Goal: Check status: Check status

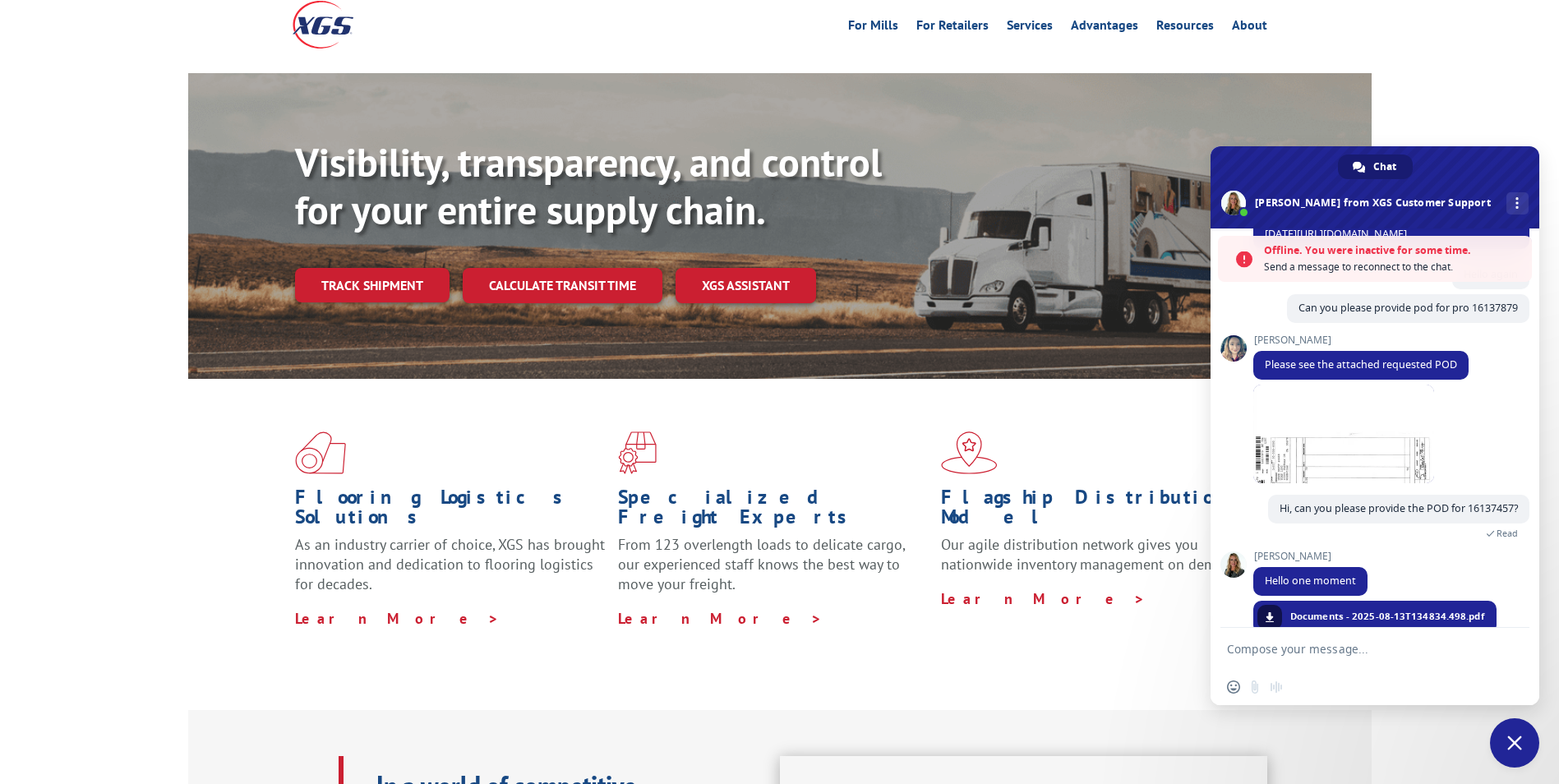
scroll to position [82, 0]
click at [395, 269] on link "Track shipment" at bounding box center [372, 286] width 155 height 35
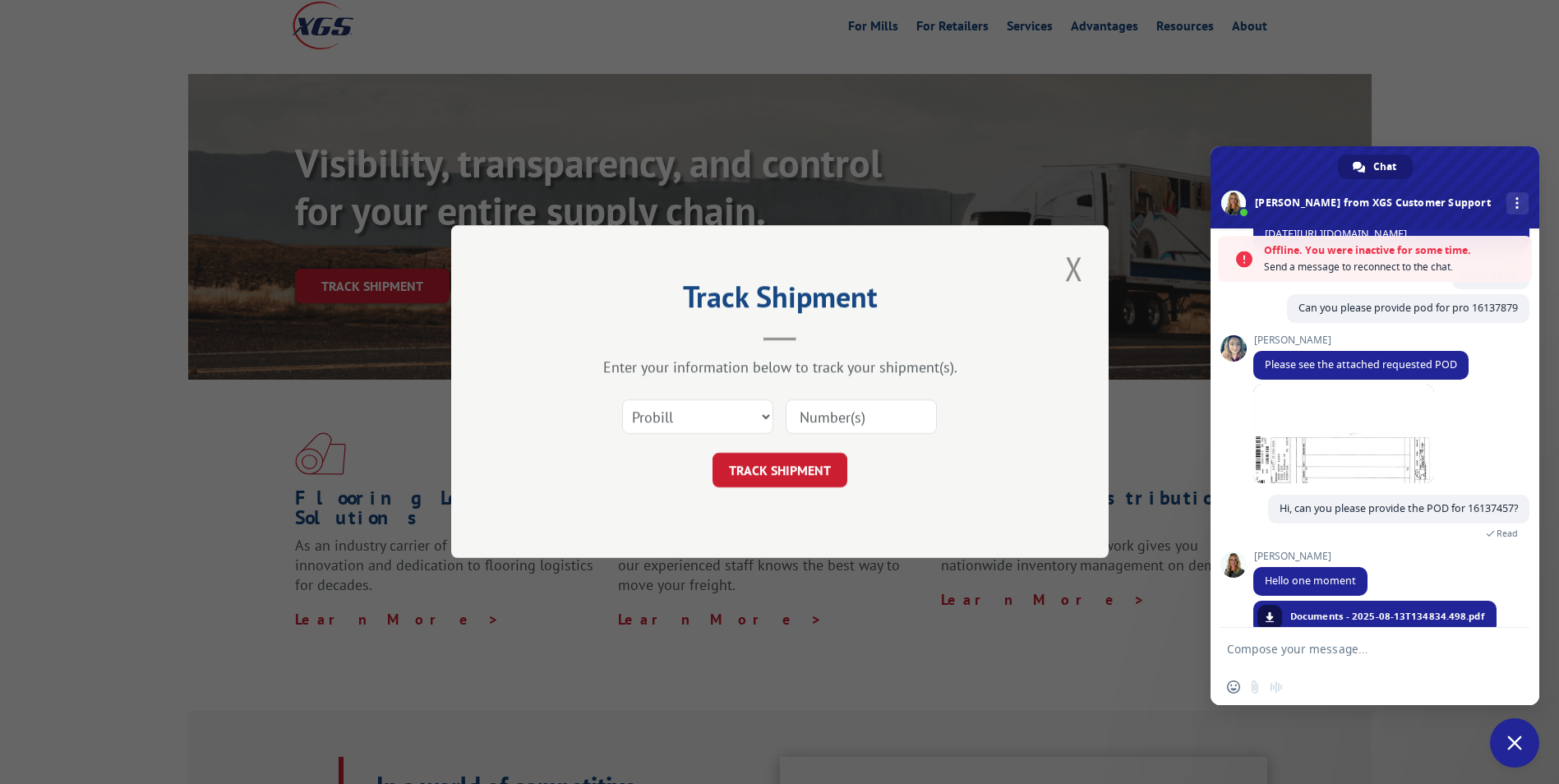
click at [826, 419] on input at bounding box center [861, 418] width 151 height 35
paste input "16137472"
type input "16137472"
click at [798, 463] on button "TRACK SHIPMENT" at bounding box center [780, 471] width 135 height 35
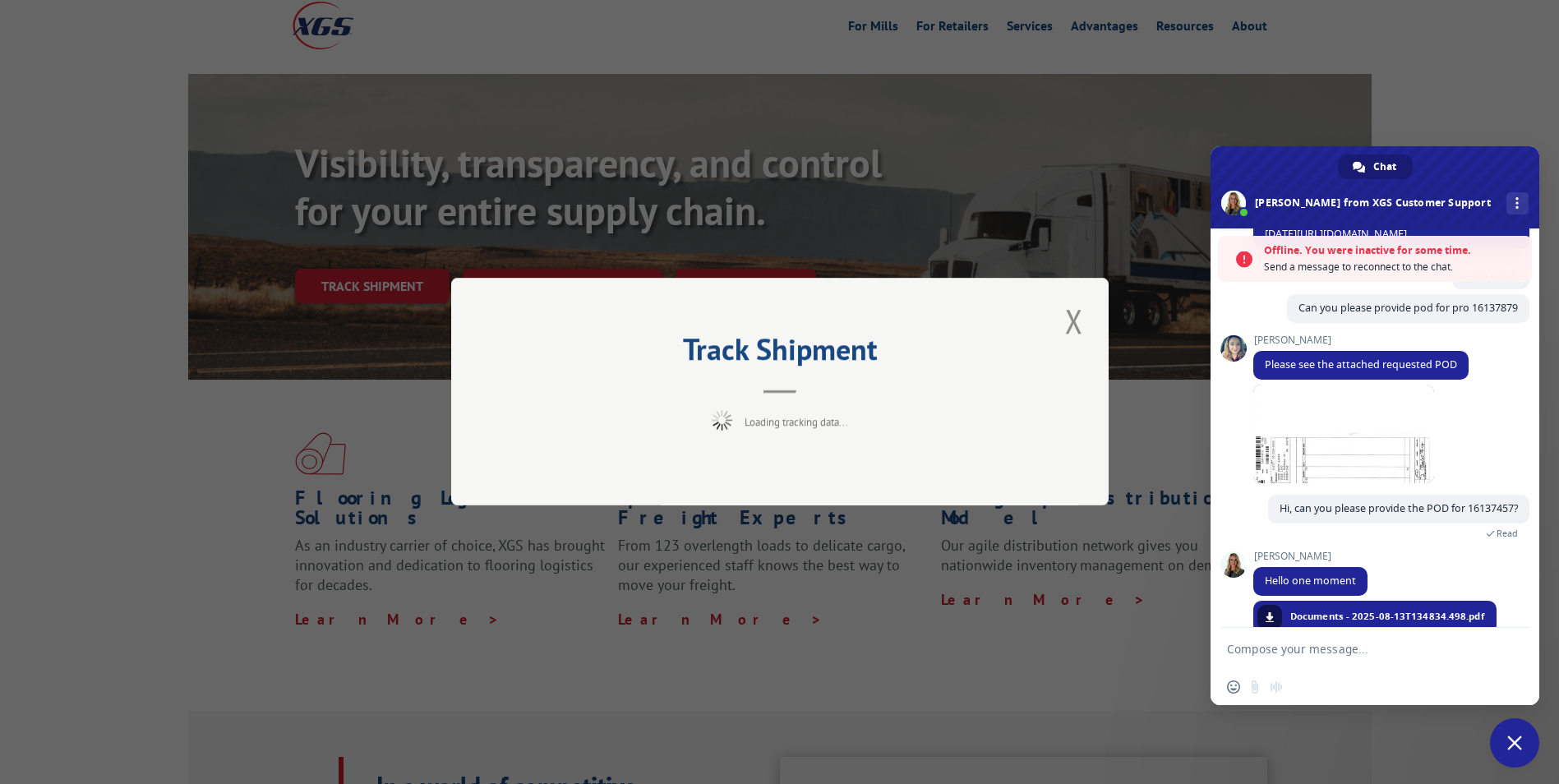
click at [1333, 655] on textarea "Compose your message..." at bounding box center [1359, 648] width 263 height 41
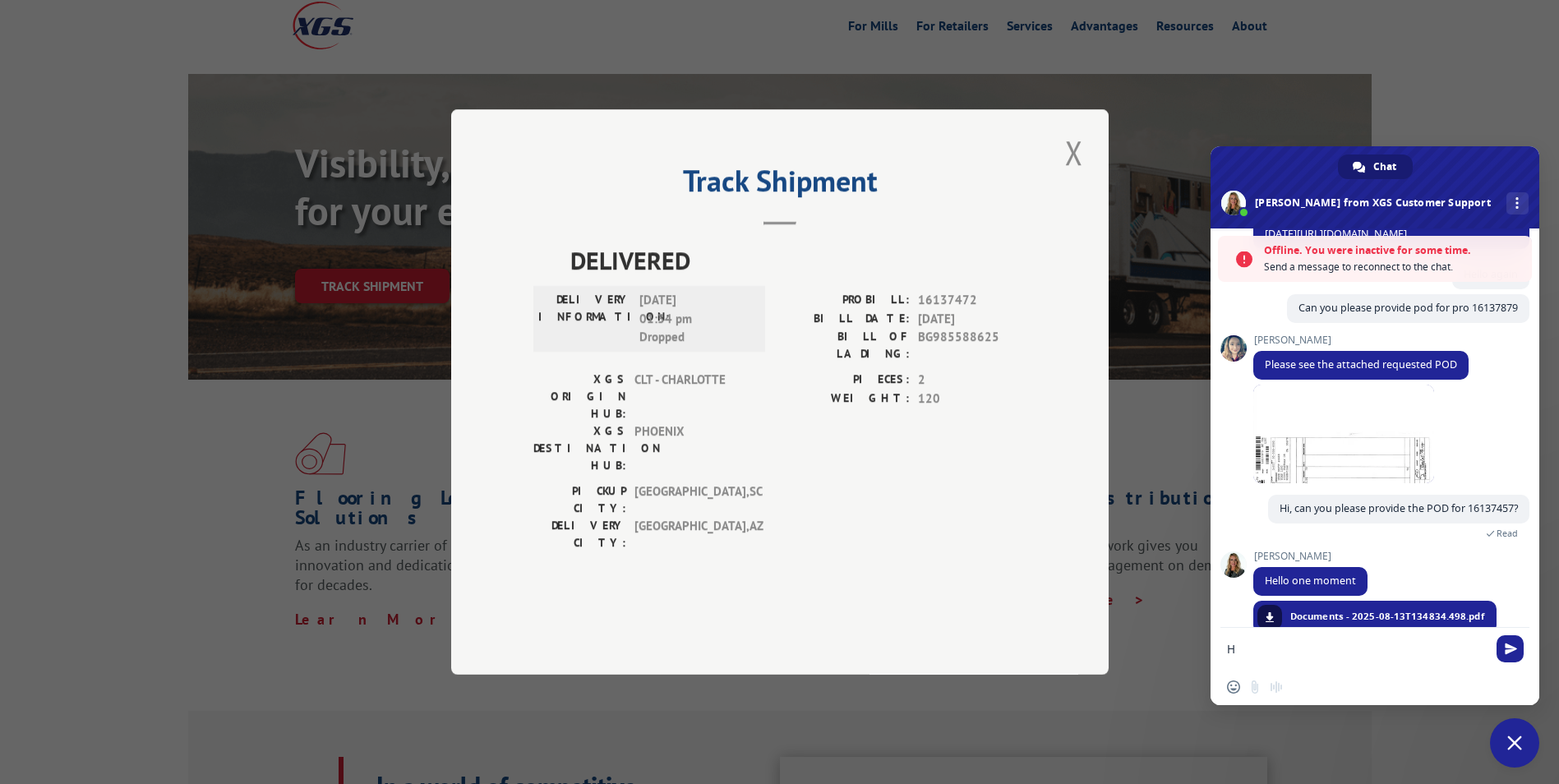
scroll to position [911, 0]
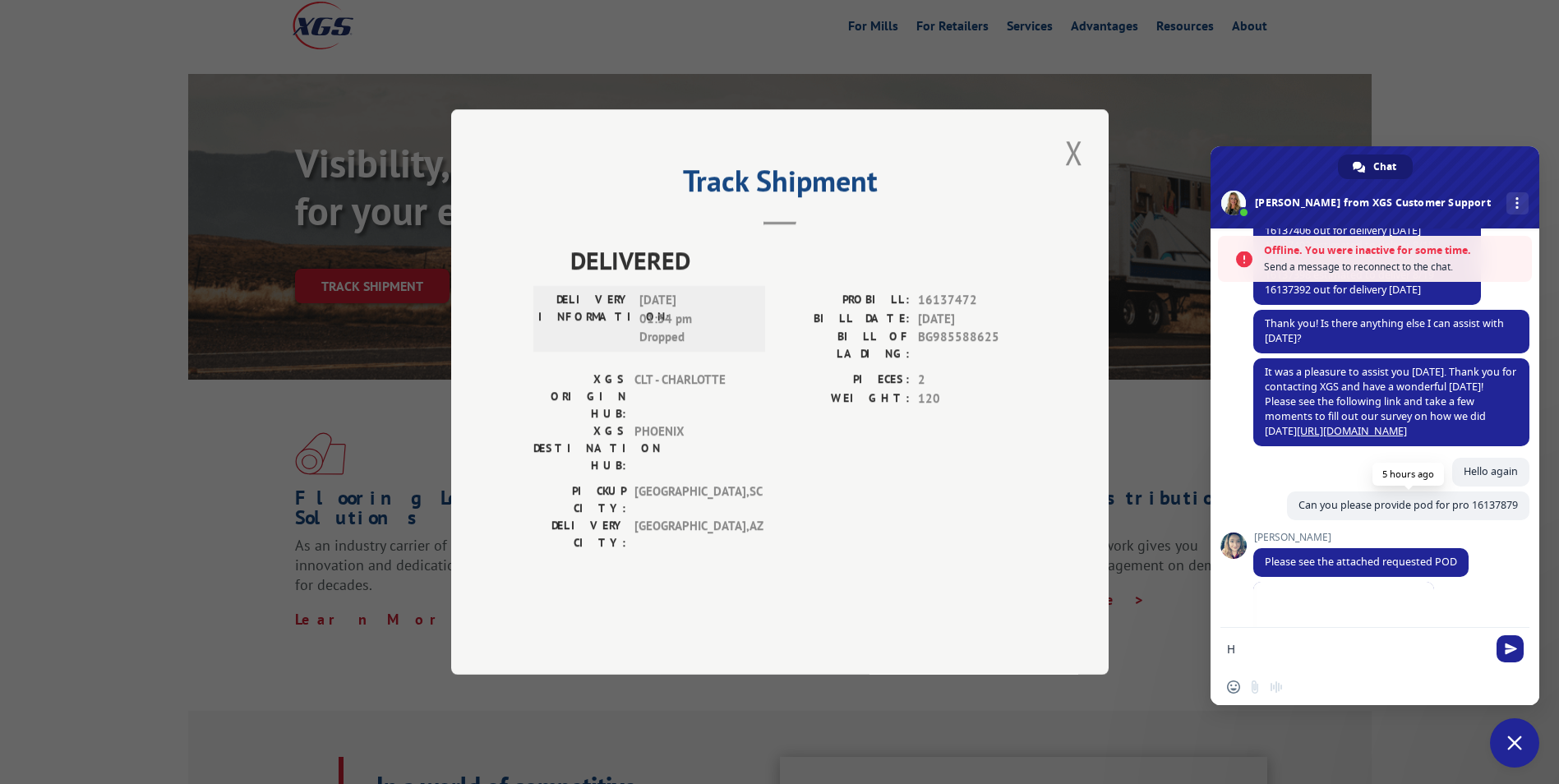
click at [1450, 512] on span "Can you please provide pod for pro 16137879" at bounding box center [1408, 504] width 219 height 14
copy div "Can you please provide pod for pro 16137879 5 hours ago [PERSON_NAME]"
drag, startPoint x: 1299, startPoint y: 665, endPoint x: 1160, endPoint y: 631, distance: 143.1
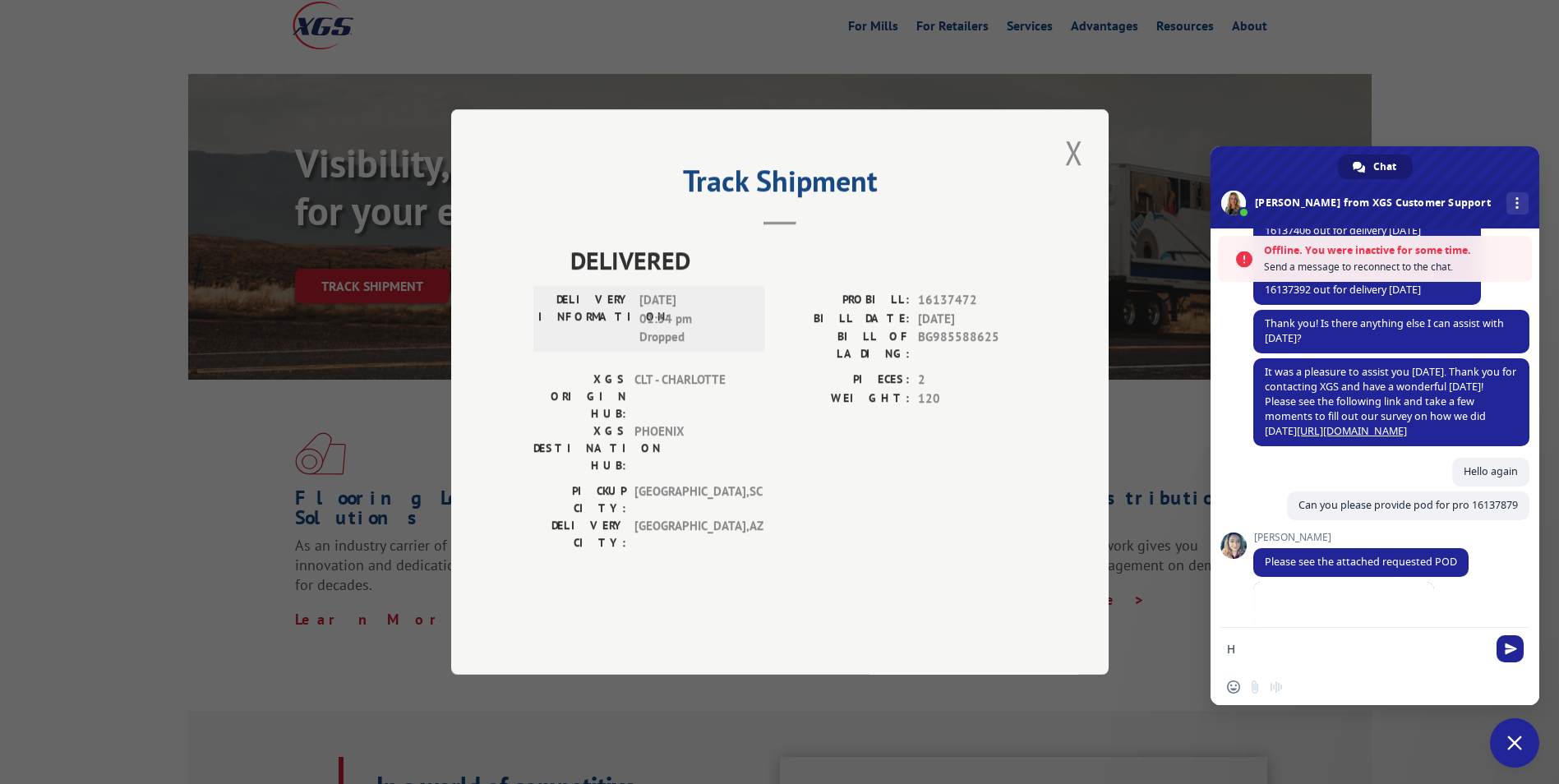
paste textarea "Can you please provide pod for pro 16137879"
click at [1452, 627] on textarea "Can you please provide pod for pro 16137879" at bounding box center [1359, 634] width 263 height 71
click at [1452, 627] on textarea "Can you please provide pod for pro 16137879" at bounding box center [1359, 634] width 263 height 71
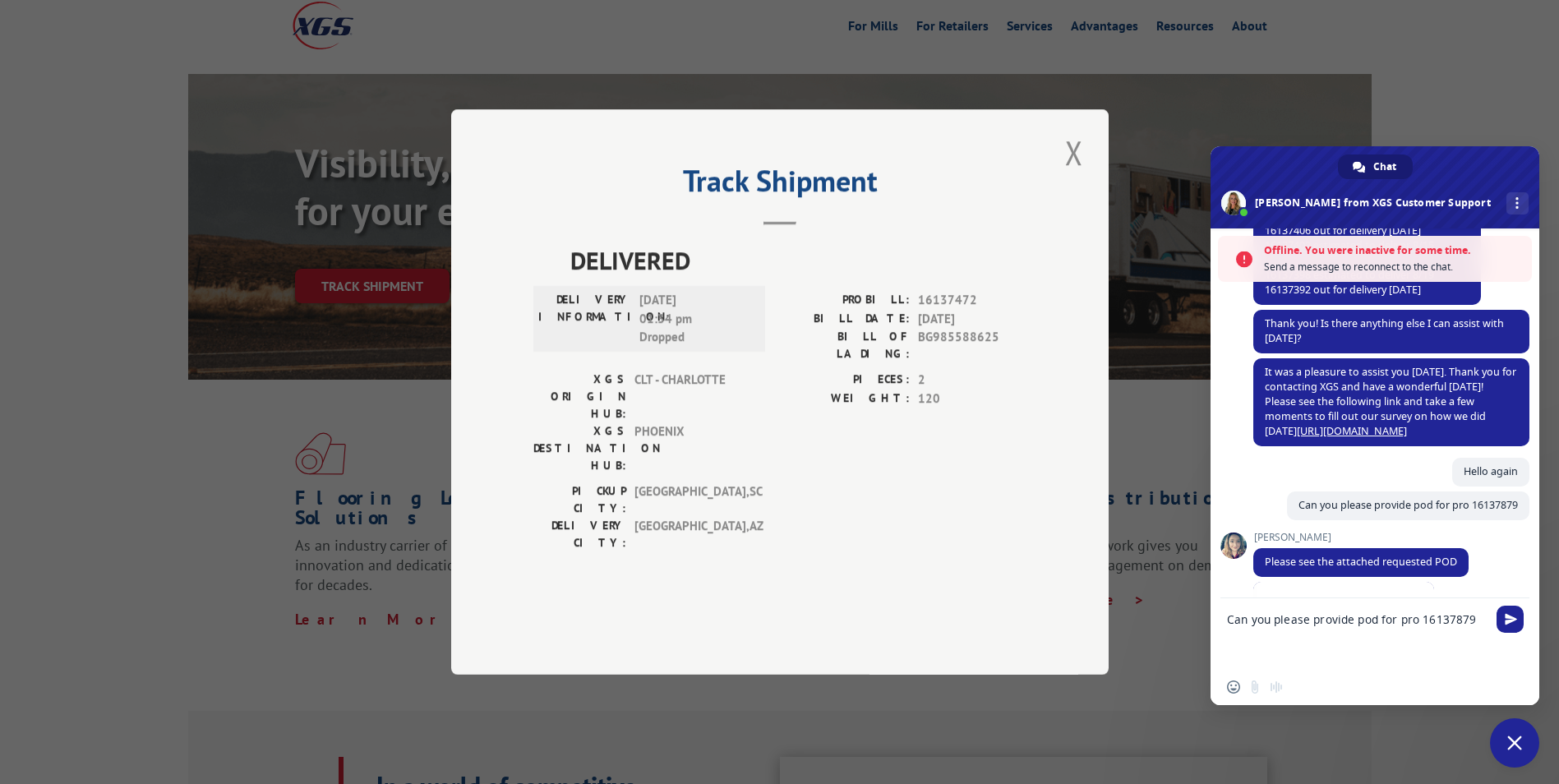
click at [1452, 627] on textarea "Can you please provide pod for pro 16137879" at bounding box center [1359, 634] width 263 height 71
click at [1450, 626] on textarea "Can you please provide pod for pro 16137879" at bounding box center [1359, 634] width 263 height 71
click at [1449, 625] on textarea "Can you please provide pod for pro 16137879" at bounding box center [1359, 634] width 263 height 71
paste textarea "472"
click at [1523, 619] on span "Send" at bounding box center [1511, 619] width 27 height 27
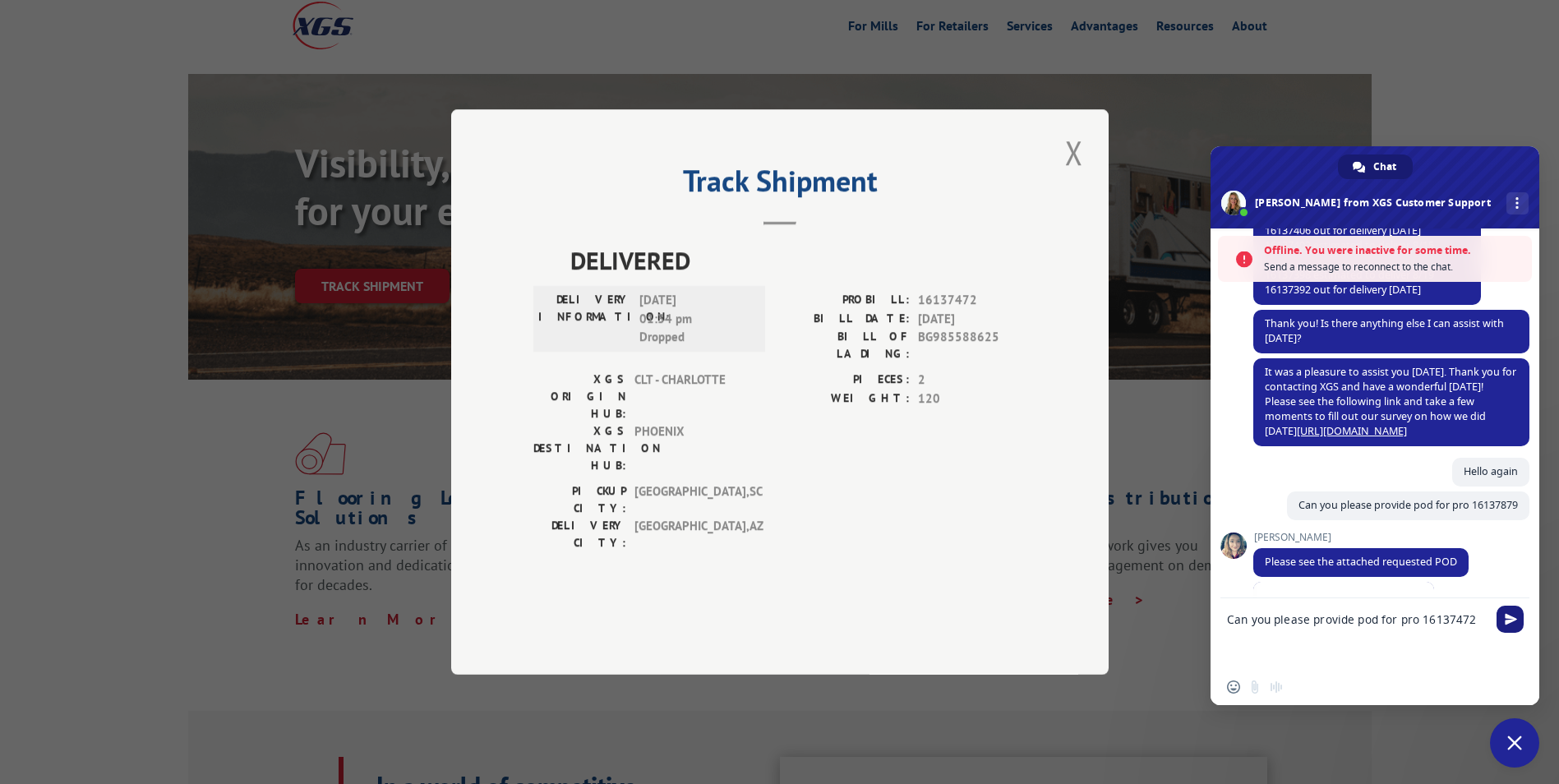
click at [1513, 617] on span "Send" at bounding box center [1512, 619] width 13 height 13
click at [1508, 616] on span "Send" at bounding box center [1512, 619] width 13 height 13
click at [1513, 620] on span "Send" at bounding box center [1512, 619] width 13 height 13
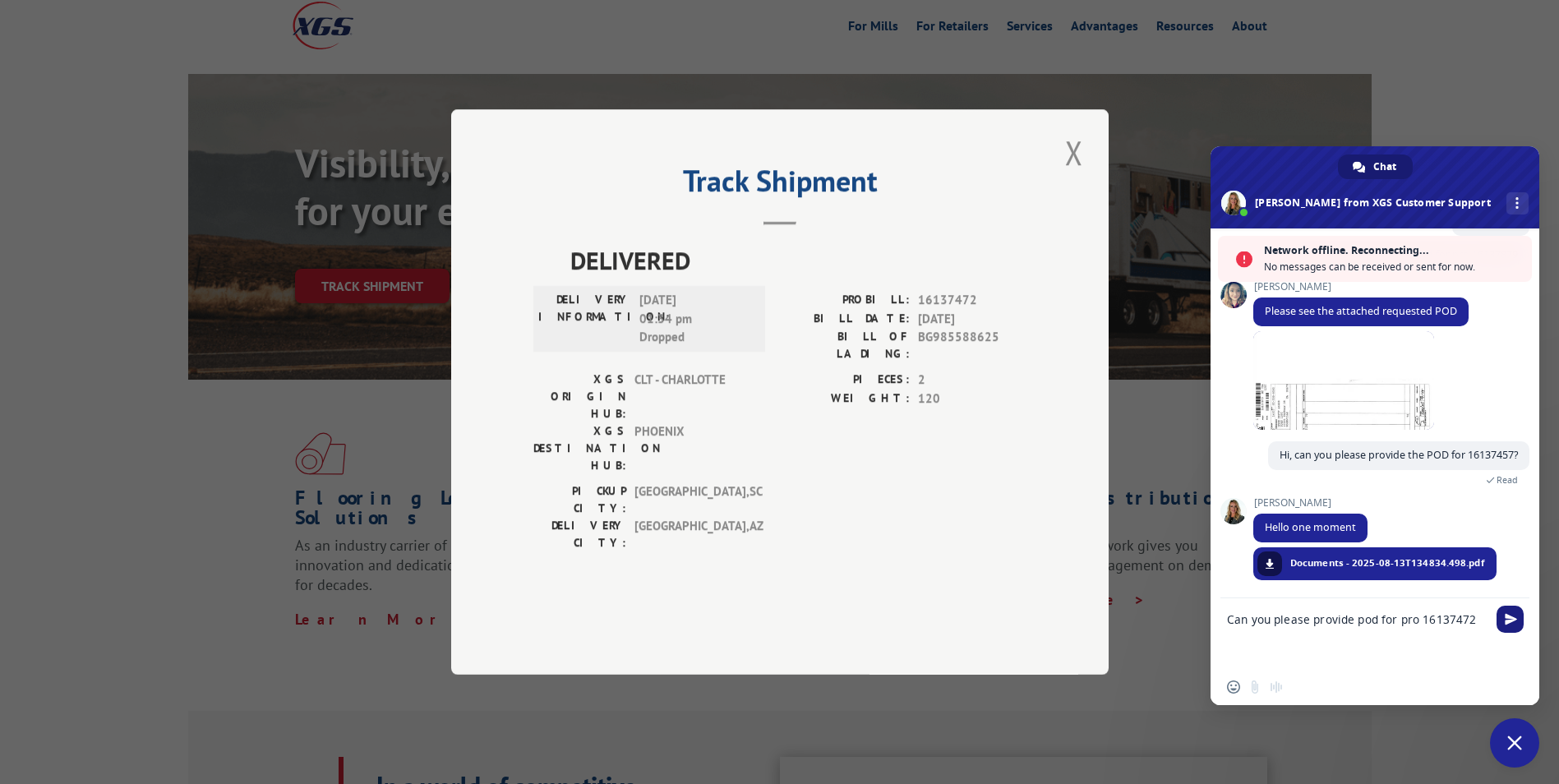
click at [1508, 619] on span "Send" at bounding box center [1512, 619] width 13 height 13
click at [1234, 627] on textarea "Can you please provide pod for pro 16137472" at bounding box center [1359, 634] width 263 height 71
click at [1229, 616] on textarea "Can you please provide pod for pro 16137472" at bounding box center [1359, 634] width 263 height 71
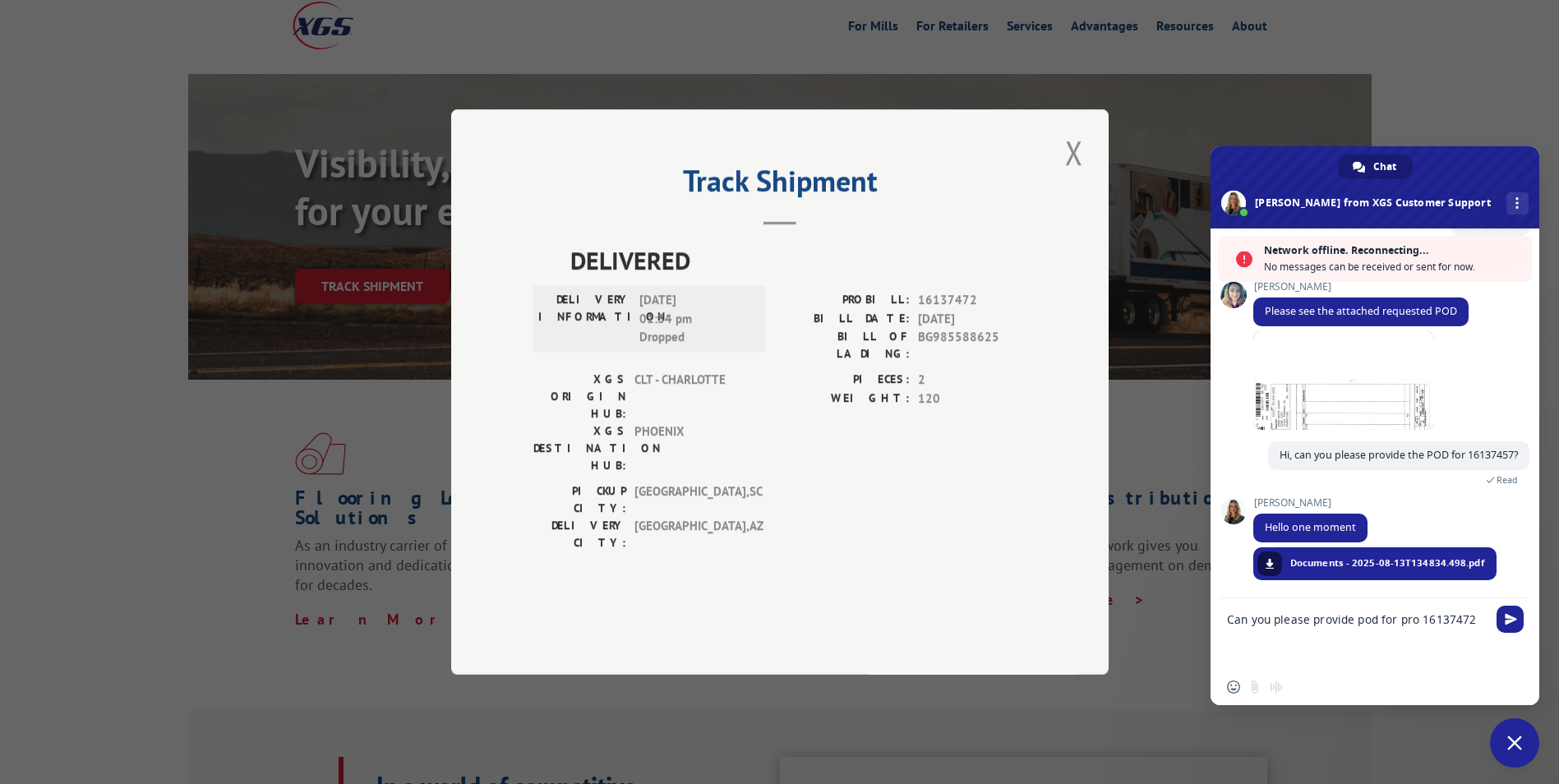
click at [1277, 666] on textarea "Can you please provide pod for pro 16137472" at bounding box center [1359, 634] width 263 height 71
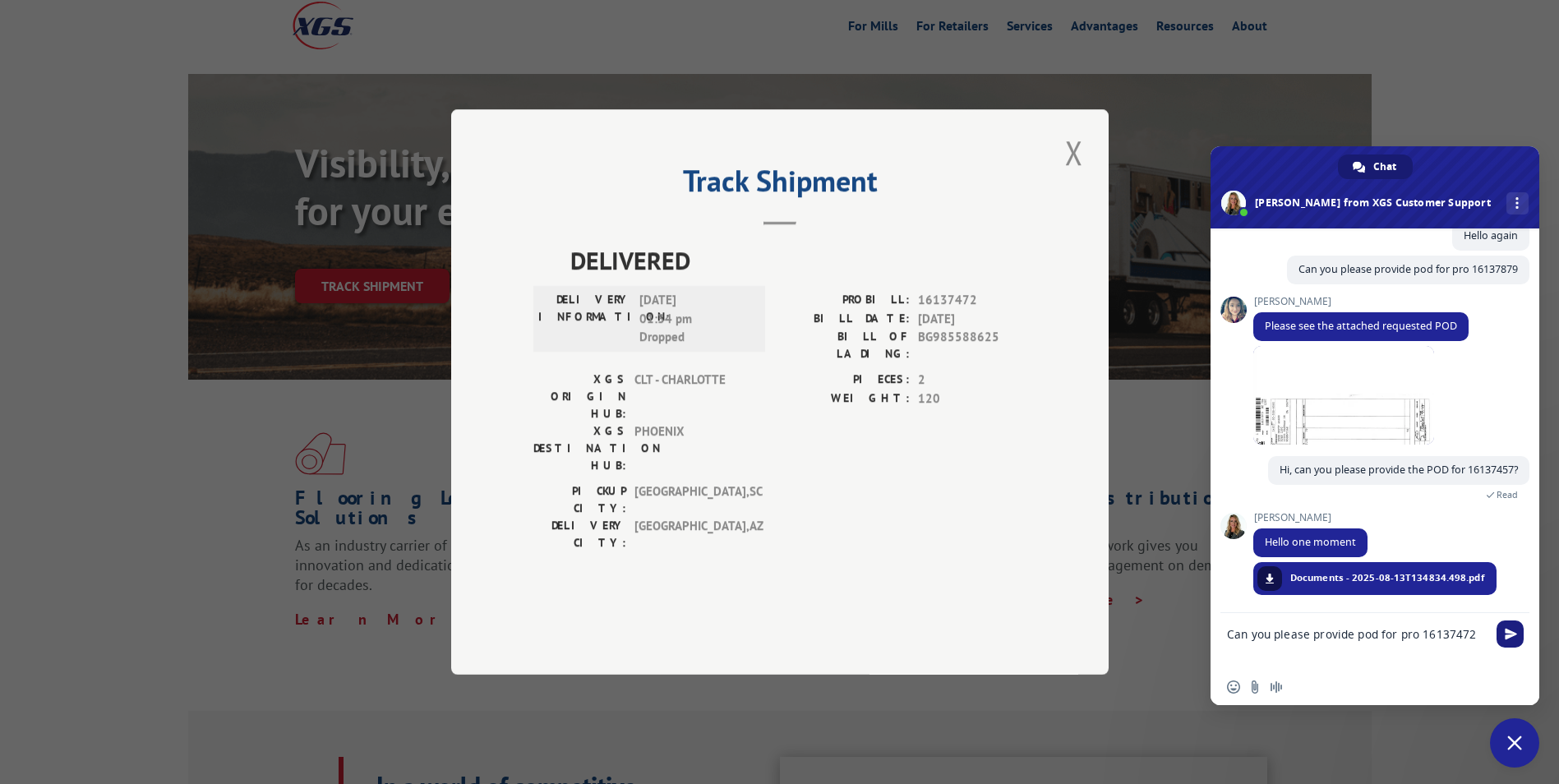
type textarea "Can you please provide pod for pro 16137472"
click at [1498, 636] on span "Send" at bounding box center [1511, 634] width 27 height 27
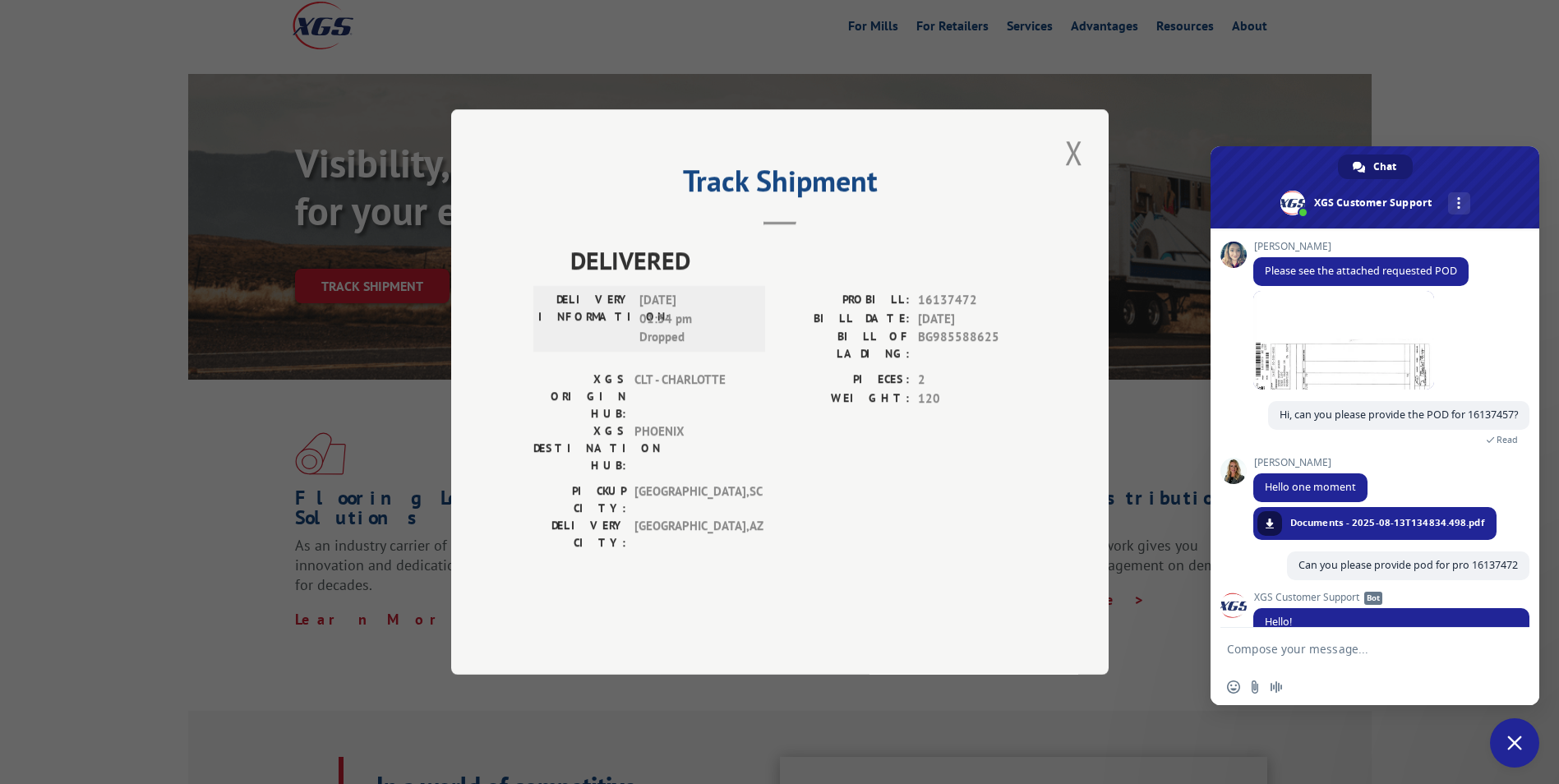
scroll to position [1295, 0]
